Goal: Information Seeking & Learning: Learn about a topic

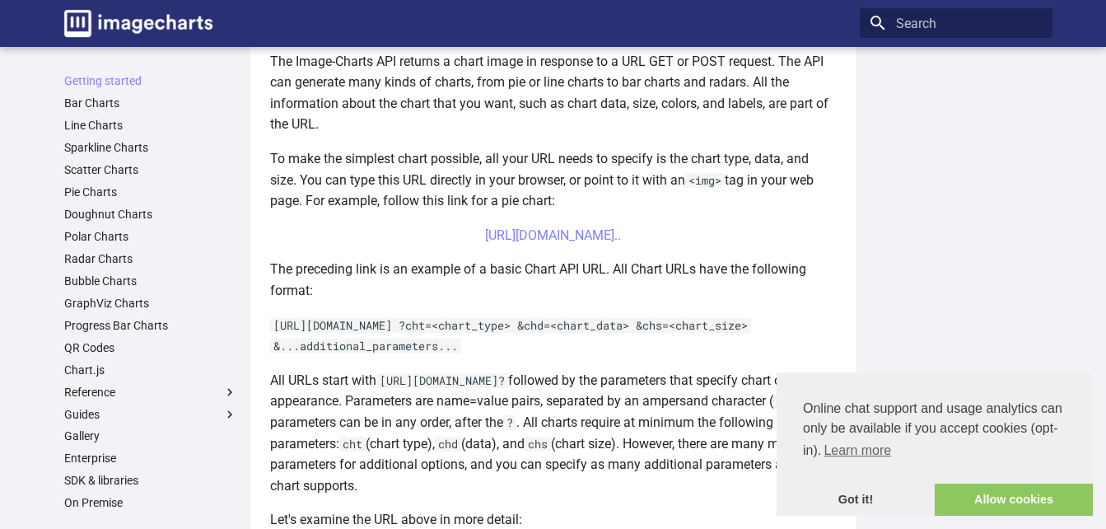
scroll to position [412, 0]
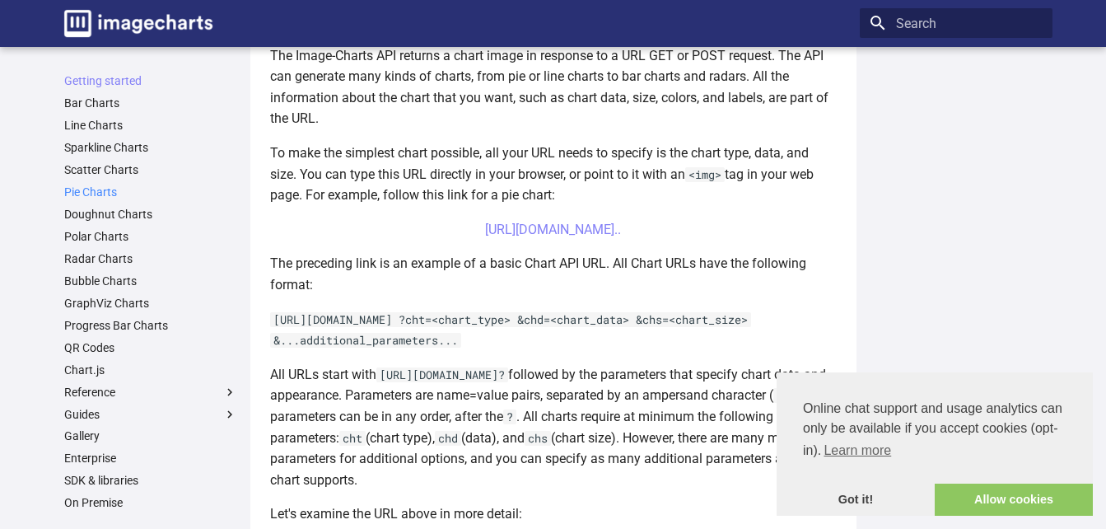
click at [109, 194] on link "Pie Charts" at bounding box center [150, 192] width 173 height 15
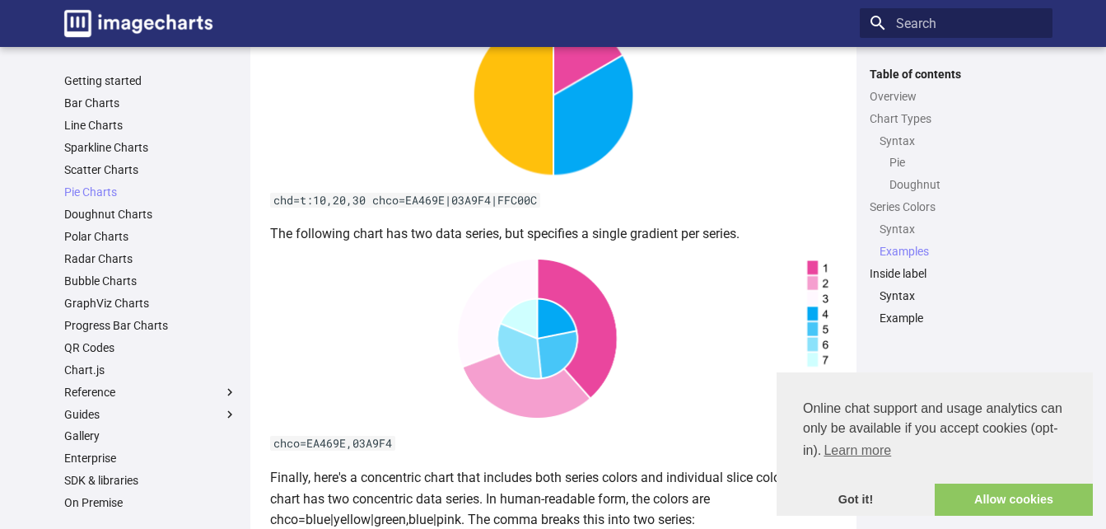
scroll to position [3542, 0]
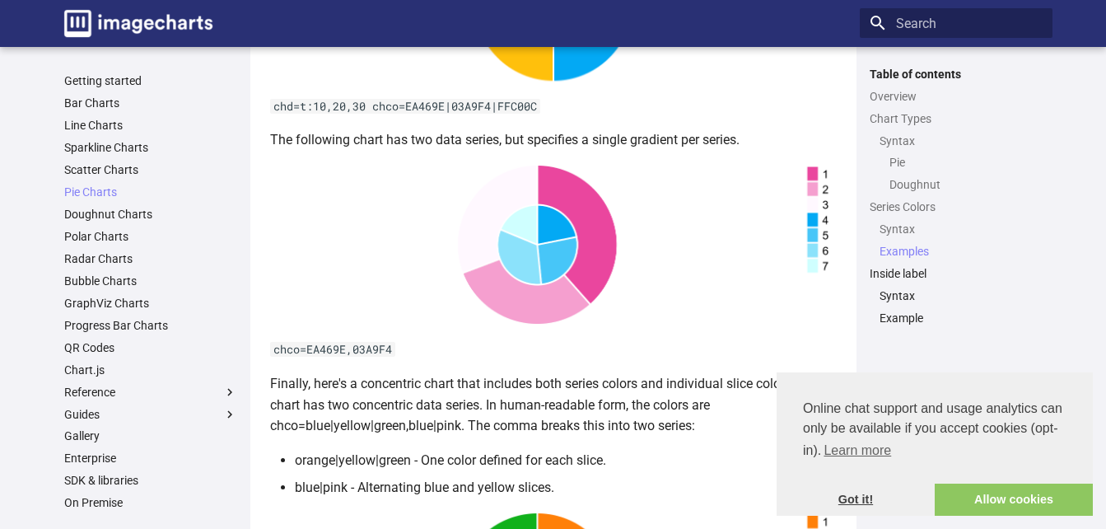
click at [851, 500] on link "Got it!" at bounding box center [856, 500] width 158 height 33
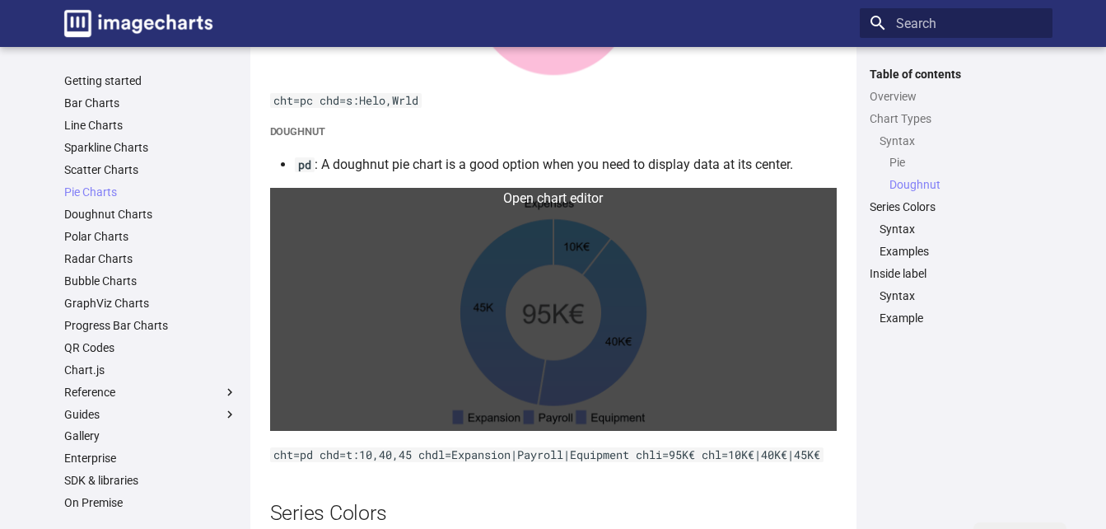
scroll to position [2060, 0]
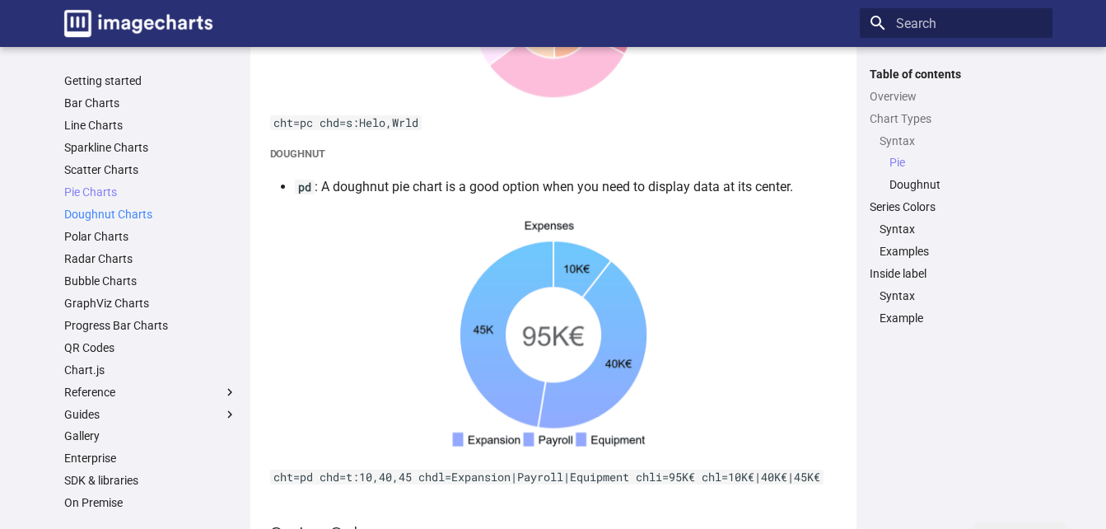
click at [138, 208] on link "Doughnut Charts" at bounding box center [150, 214] width 173 height 15
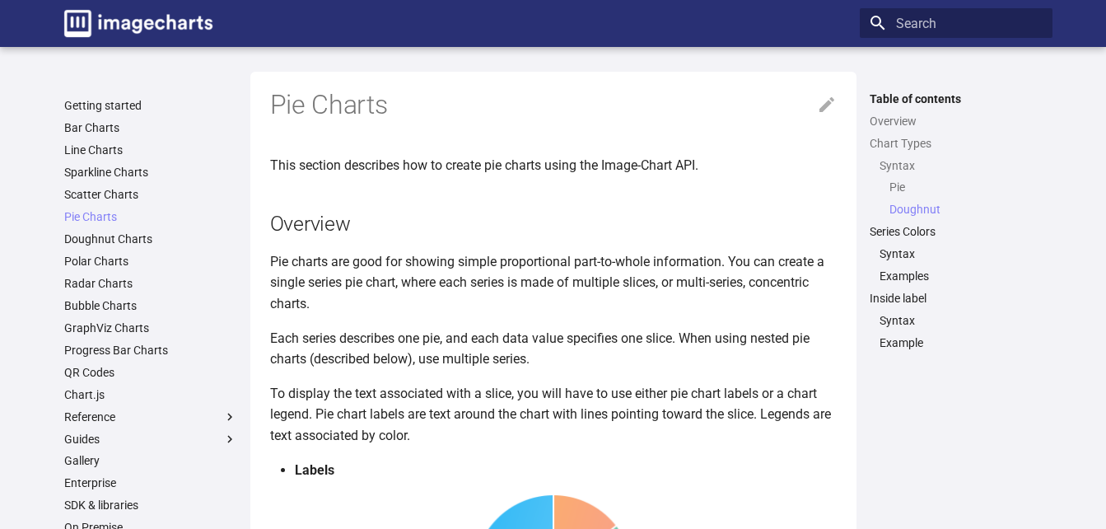
scroll to position [2146, 0]
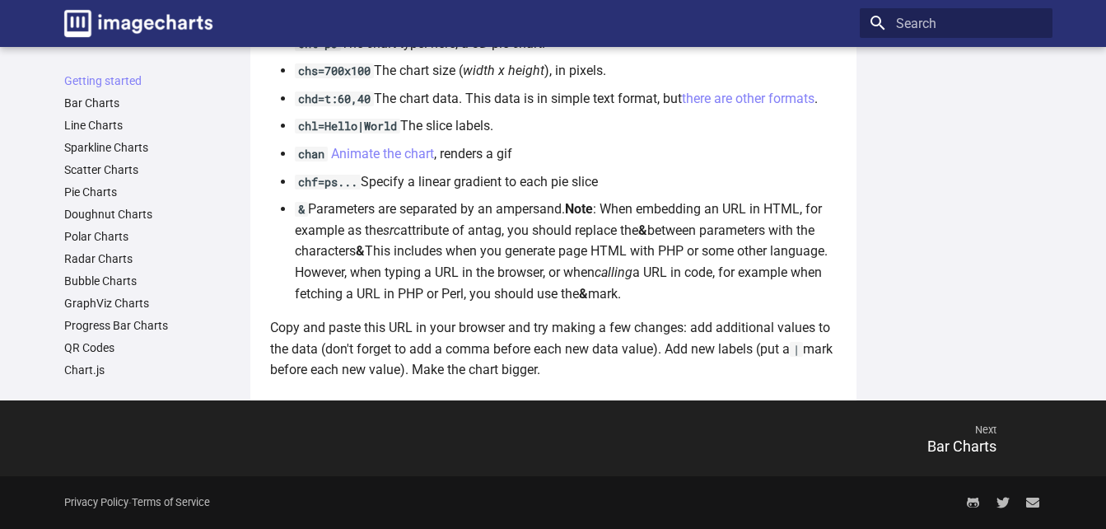
scroll to position [1230, 0]
